Goal: Find specific page/section: Find specific page/section

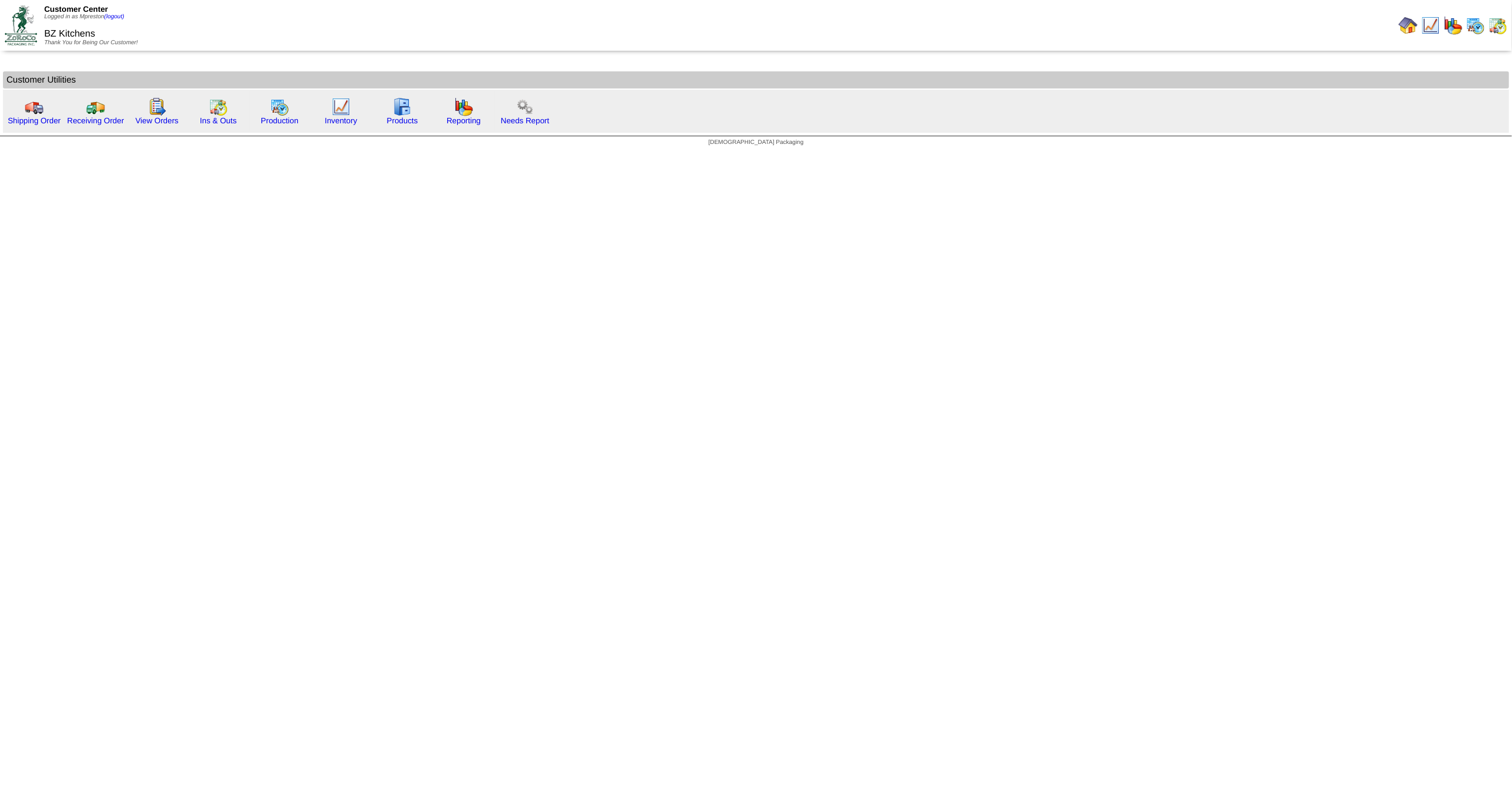
click at [1479, 26] on img at bounding box center [1475, 25] width 19 height 19
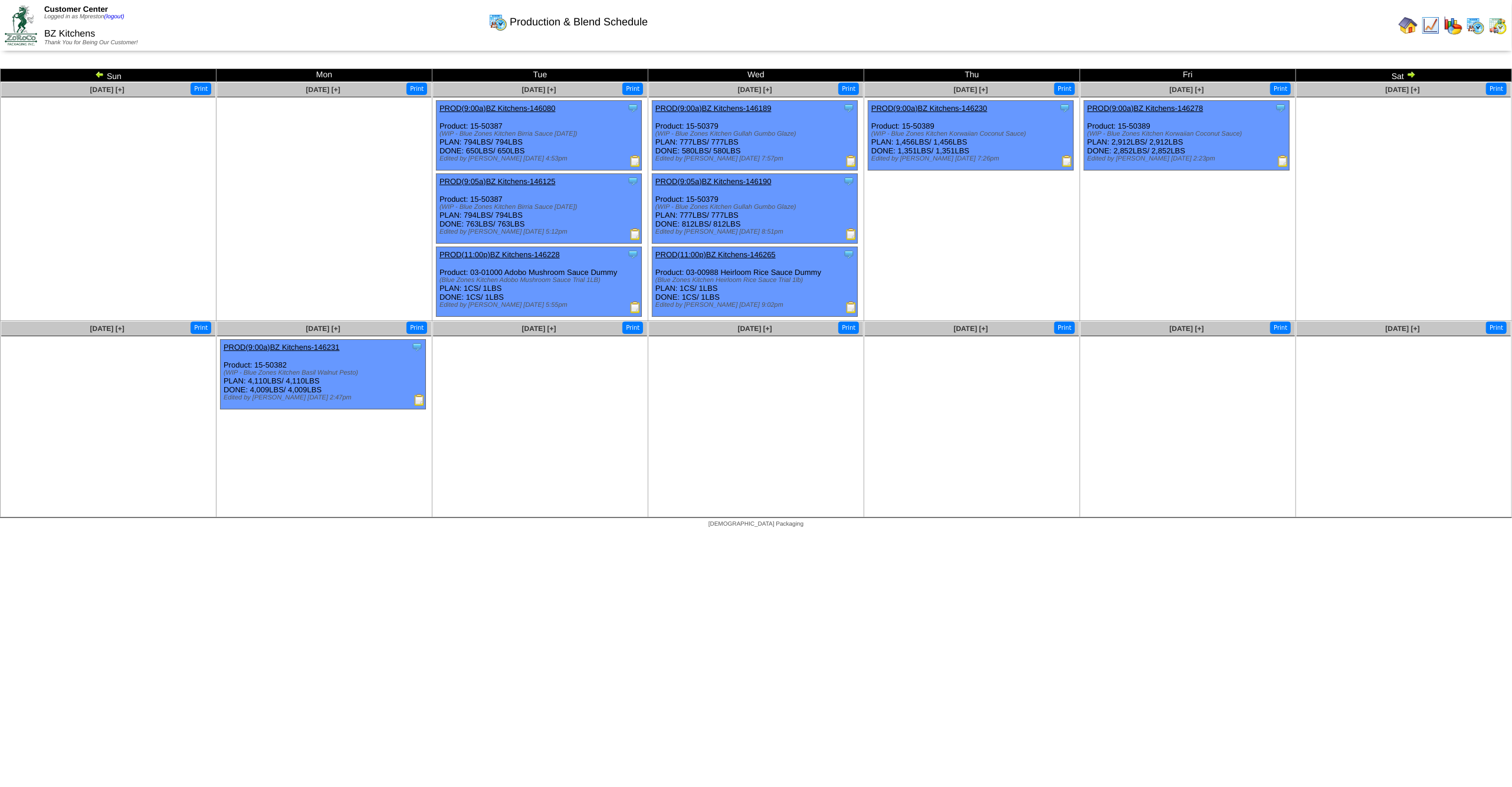
click at [1497, 25] on img at bounding box center [1498, 25] width 19 height 19
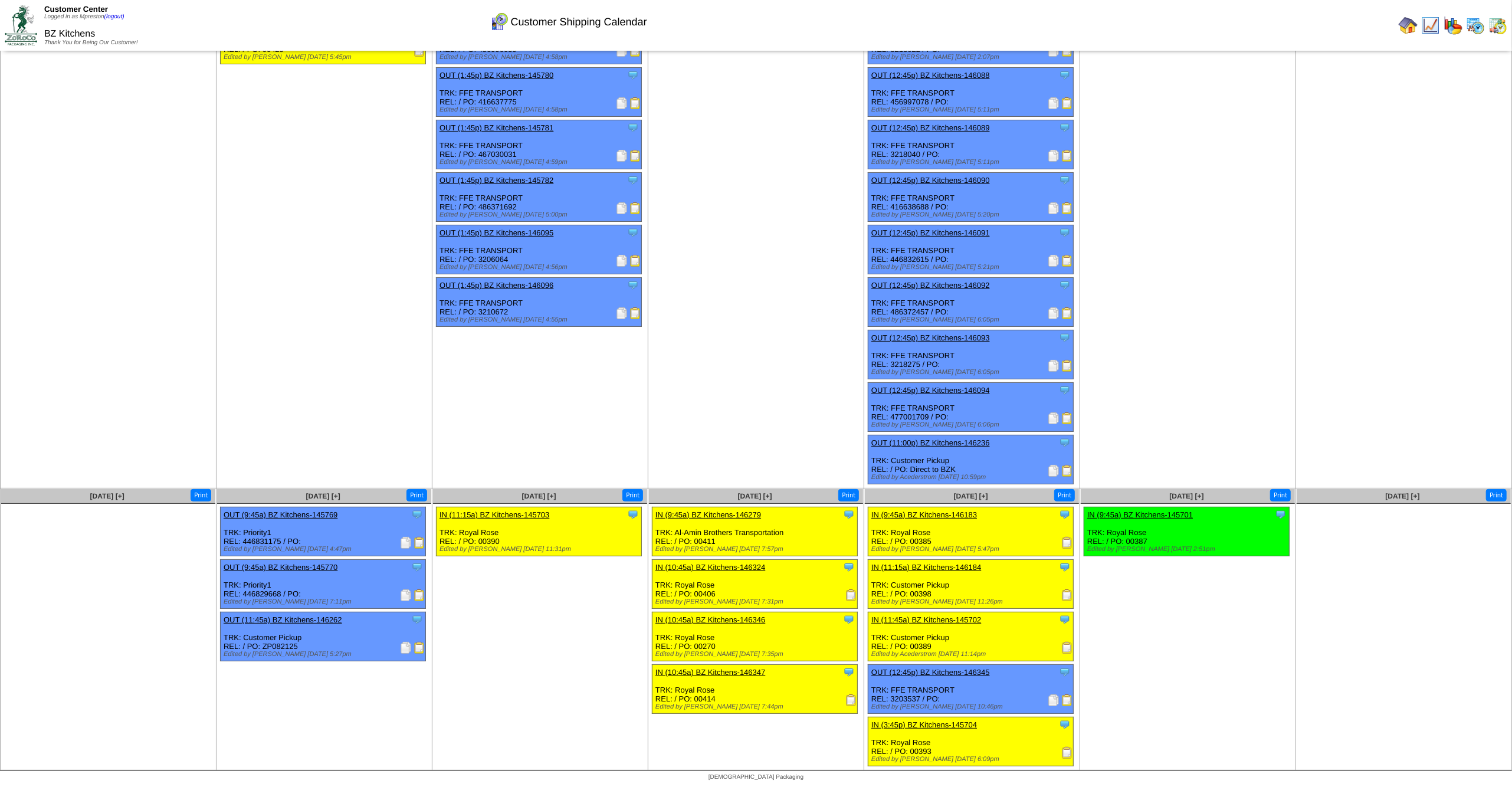
scroll to position [71, 0]
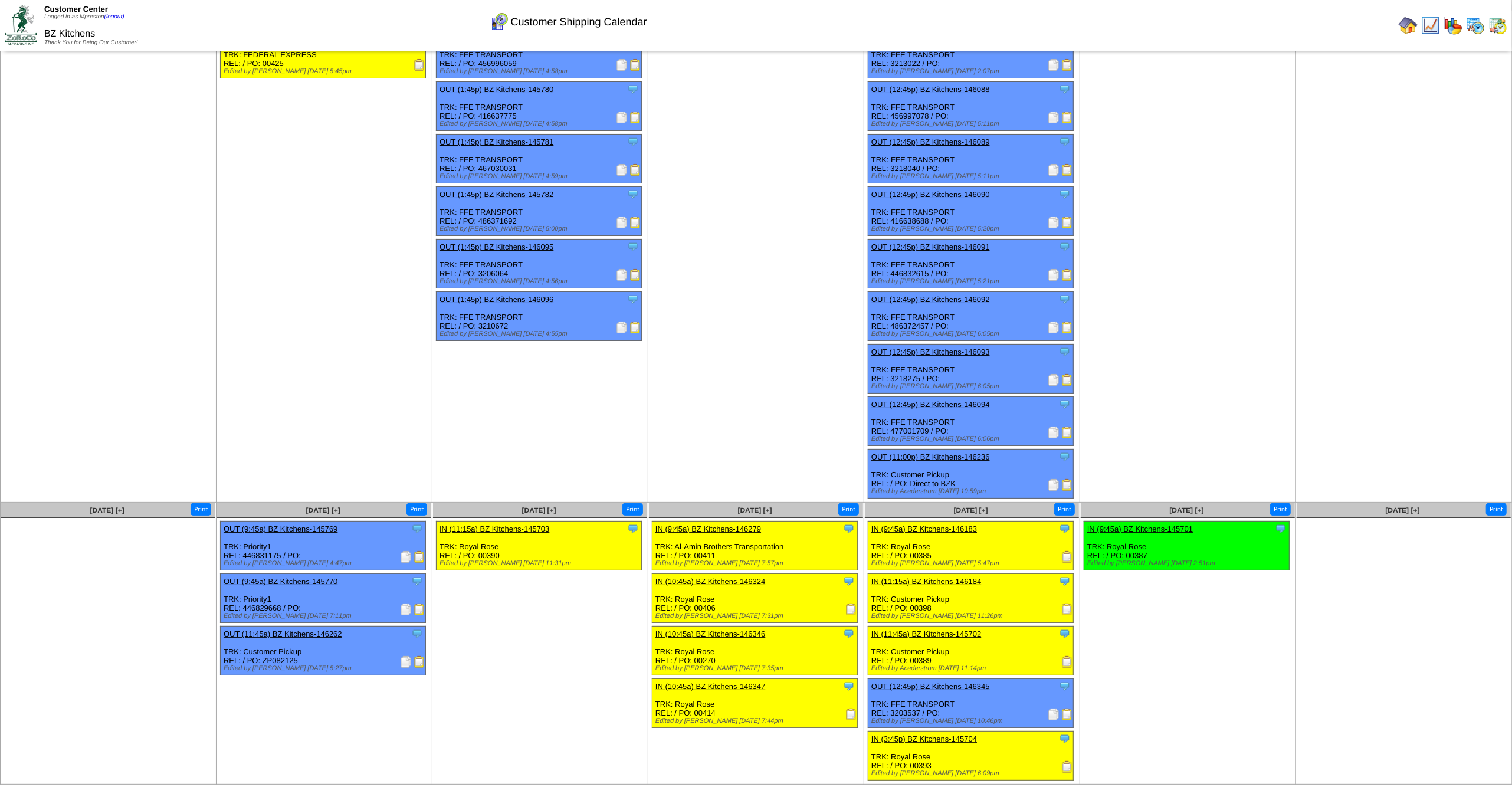
click at [1496, 20] on img at bounding box center [1498, 25] width 19 height 19
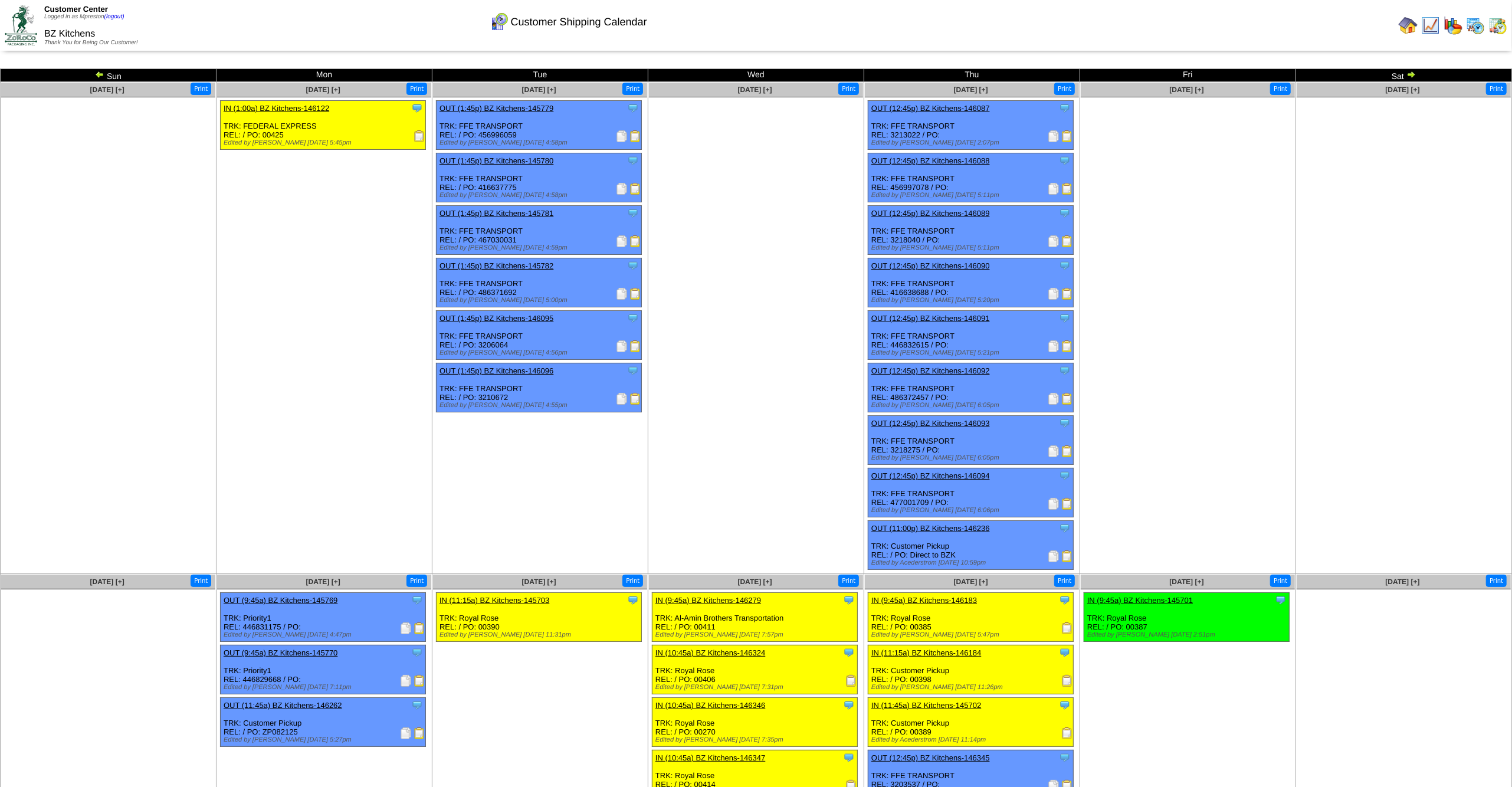
click at [1473, 23] on img at bounding box center [1475, 25] width 19 height 19
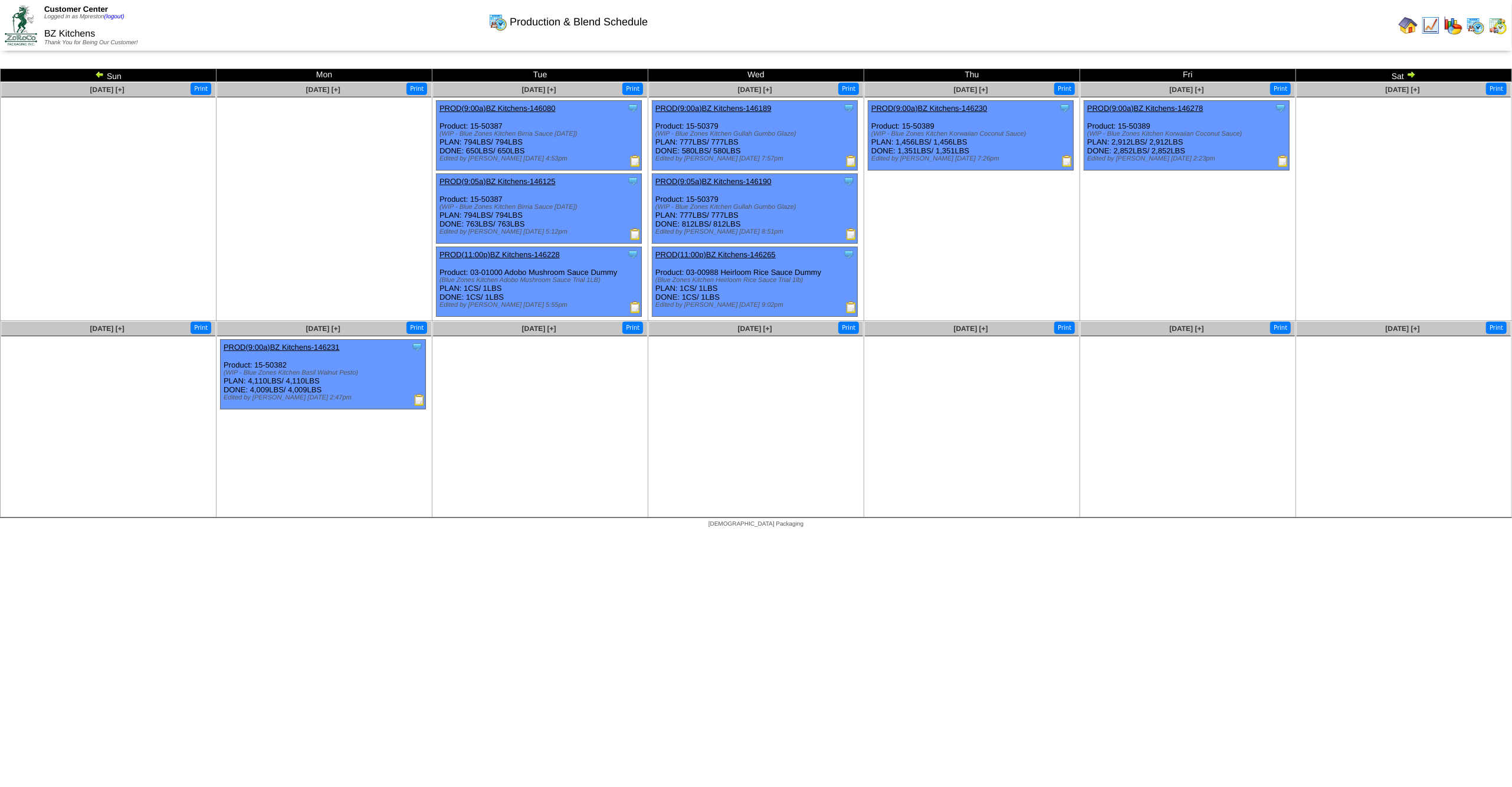
click at [1411, 76] on img at bounding box center [1411, 74] width 9 height 9
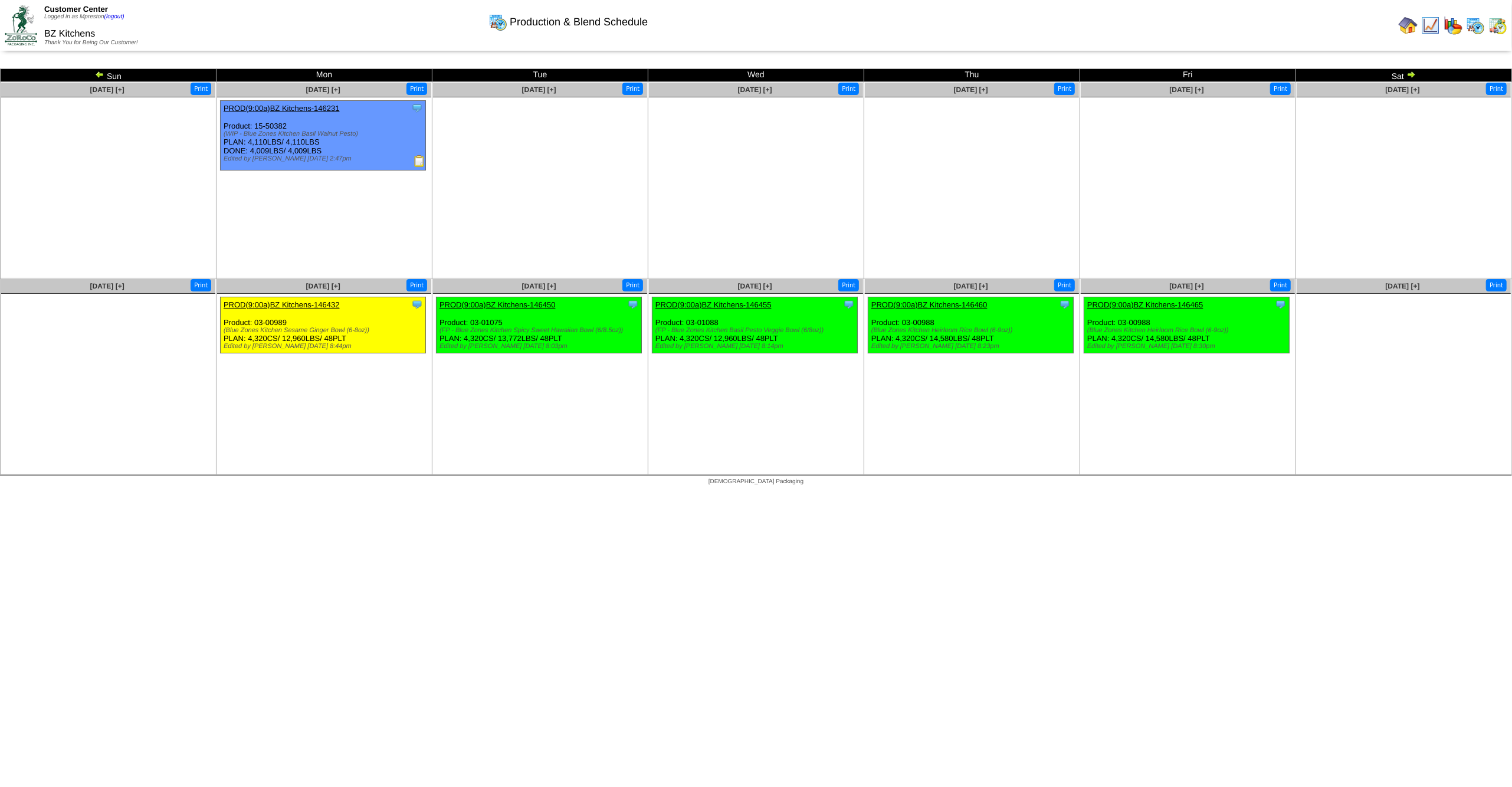
click at [1499, 25] on img at bounding box center [1498, 25] width 19 height 19
